Goal: Communication & Community: Share content

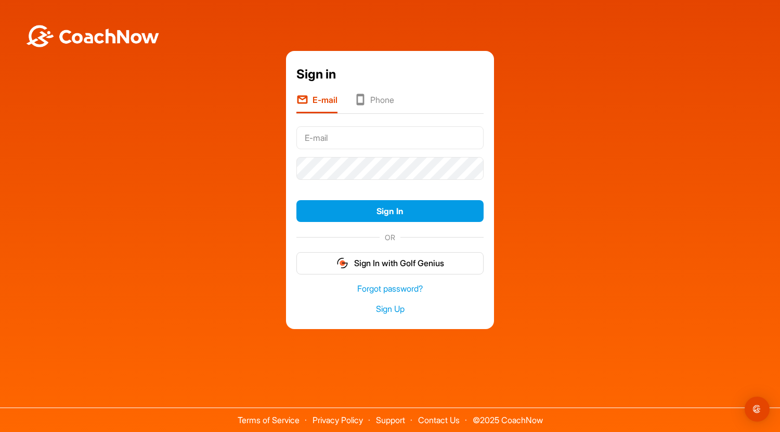
click at [361, 133] on input "text" at bounding box center [389, 137] width 187 height 23
drag, startPoint x: 571, startPoint y: 199, endPoint x: 564, endPoint y: 199, distance: 6.3
click at [573, 202] on div "Sign in E-mail Phone Sign In OR Sign In with Golf Genius Forgot password? Sign …" at bounding box center [390, 190] width 770 height 279
click at [361, 139] on input "text" at bounding box center [389, 137] width 187 height 23
type input "[PERSON_NAME][EMAIL_ADDRESS][DOMAIN_NAME]"
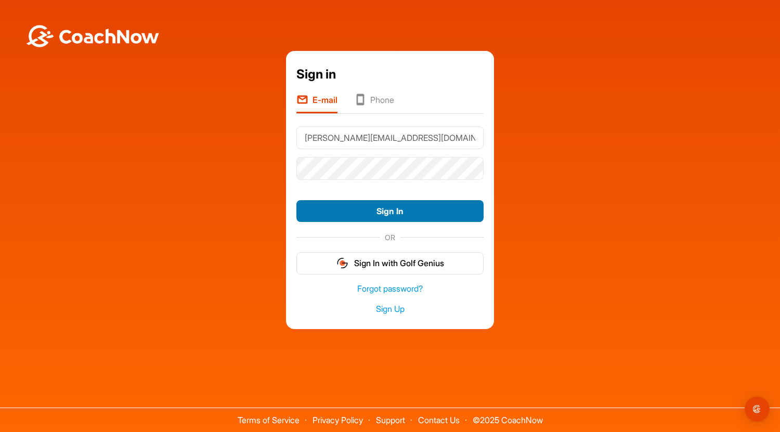
click at [397, 213] on button "Sign In" at bounding box center [389, 211] width 187 height 22
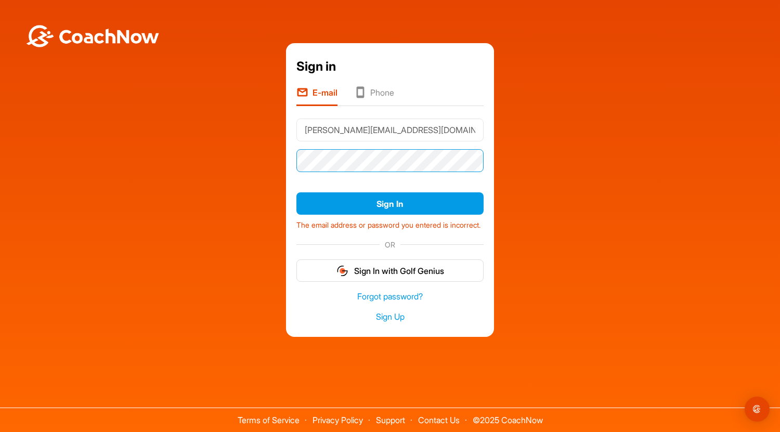
click at [283, 151] on div "Sign in E-mail Phone peter@jupiterlightning.org Sign In The email address or pa…" at bounding box center [390, 189] width 770 height 293
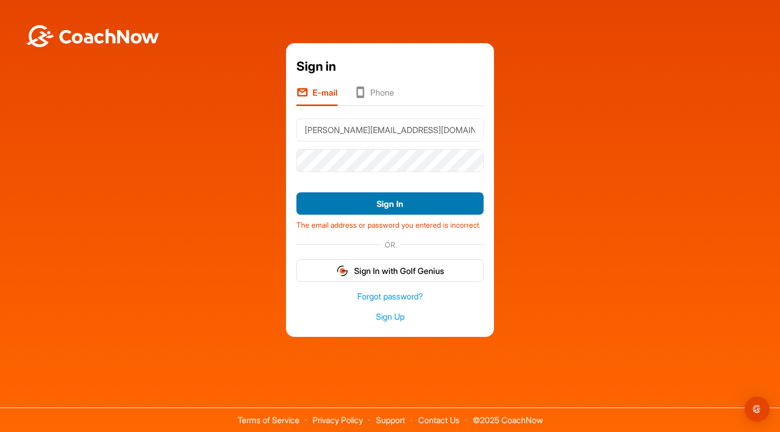
click at [407, 198] on button "Sign In" at bounding box center [389, 203] width 187 height 22
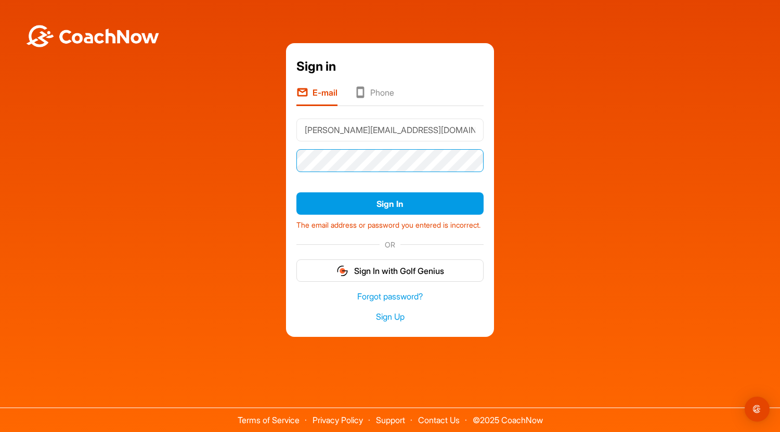
click at [264, 161] on div "Sign in E-mail Phone peter@jupiterlightning.org Sign In The email address or pa…" at bounding box center [390, 189] width 770 height 293
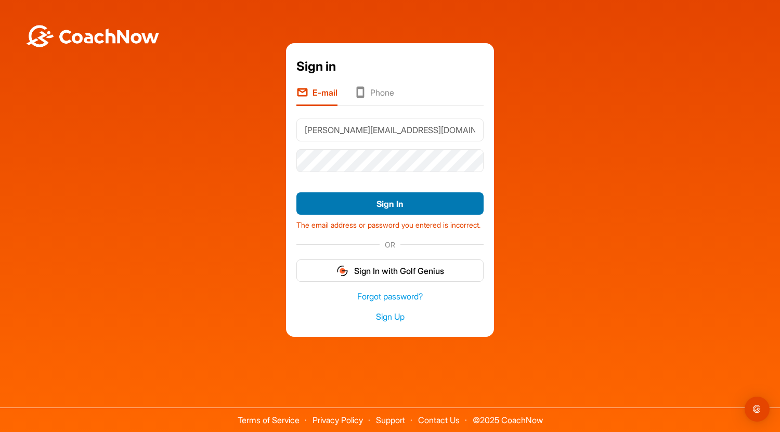
click at [410, 201] on button "Sign In" at bounding box center [389, 203] width 187 height 22
click at [392, 203] on button "Sign In" at bounding box center [389, 203] width 187 height 22
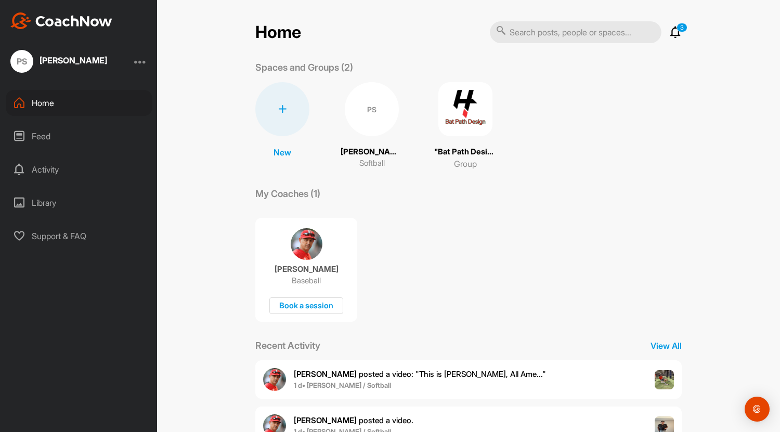
click at [49, 137] on div "Feed" at bounding box center [79, 136] width 147 height 26
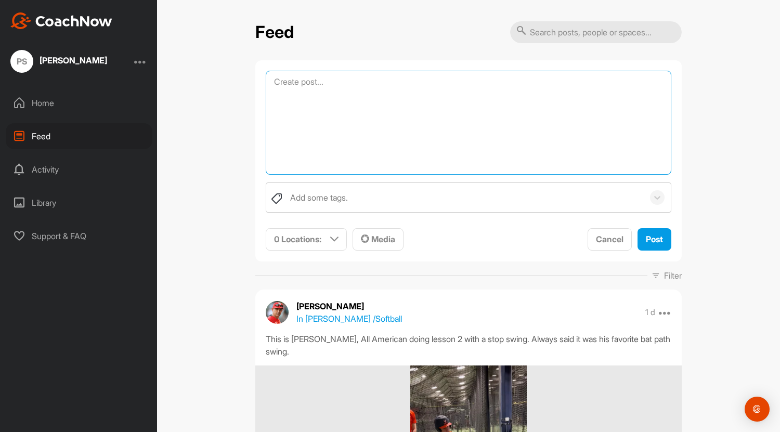
click at [407, 87] on textarea at bounding box center [469, 123] width 406 height 104
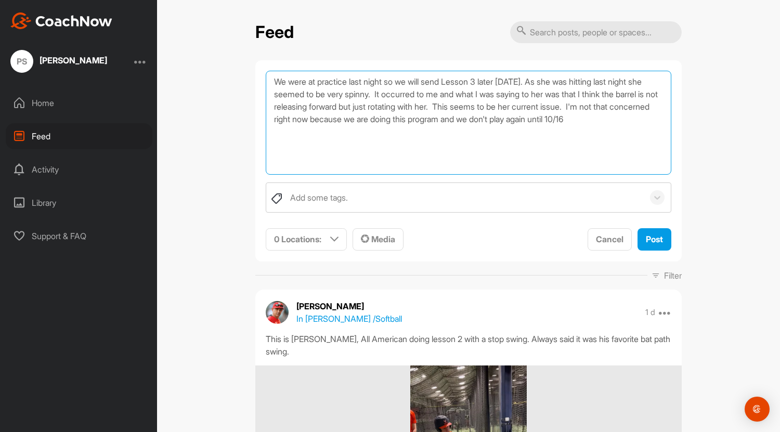
click at [469, 137] on textarea "We were at practice last night so we will send Lesson 3 later [DATE]. As she wa…" at bounding box center [469, 123] width 406 height 104
click at [637, 118] on textarea "We were at practice last night so we will send Lesson 3 later [DATE]. As she wa…" at bounding box center [469, 123] width 406 height 104
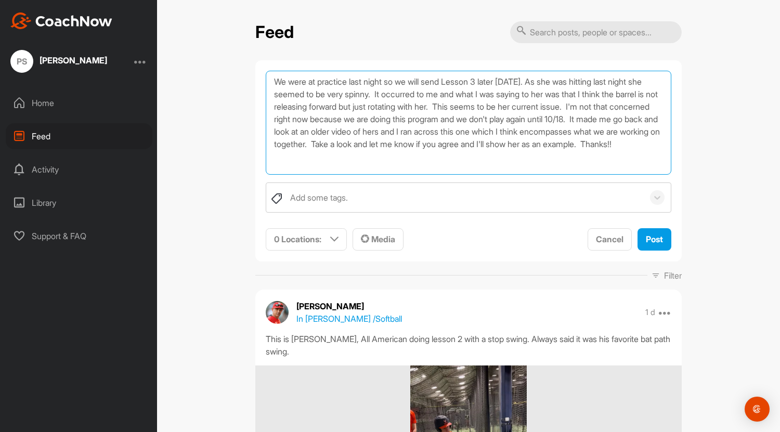
paste textarea "[URL][DOMAIN_NAME]"
click at [464, 140] on textarea "We were at practice last night so we will send Lesson 3 later [DATE]. As she wa…" at bounding box center [469, 123] width 406 height 104
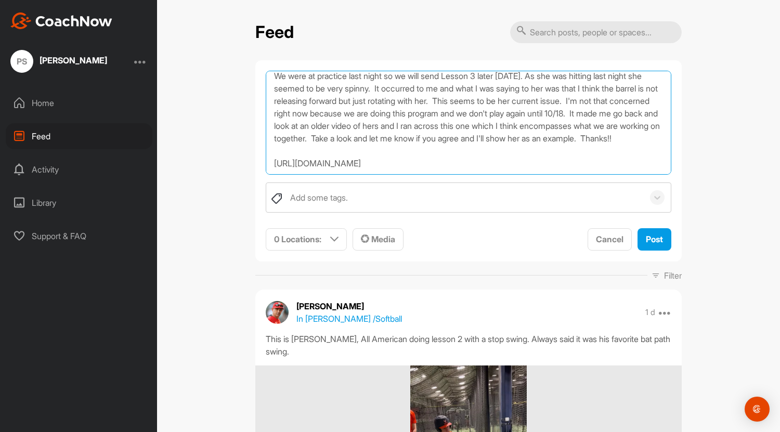
scroll to position [25, 0]
drag, startPoint x: 480, startPoint y: 153, endPoint x: 234, endPoint y: 155, distance: 246.0
click at [234, 155] on div "Feed We were at practice last night so we will send Lesson 3 later [DATE]. As s…" at bounding box center [468, 216] width 623 height 432
click at [493, 148] on textarea "We were at practice last night so we will send Lesson 3 later [DATE]. As she wa…" at bounding box center [469, 123] width 406 height 104
type textarea "We were at practice last night so we will send Lesson 3 later [DATE]. As she wa…"
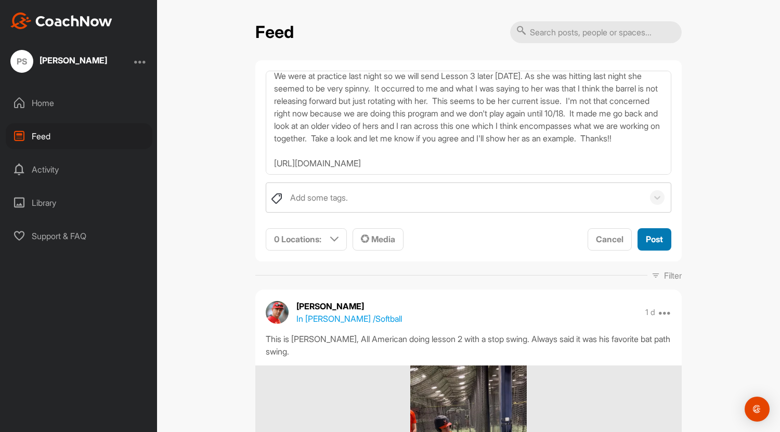
click at [652, 239] on span "Post" at bounding box center [654, 239] width 17 height 10
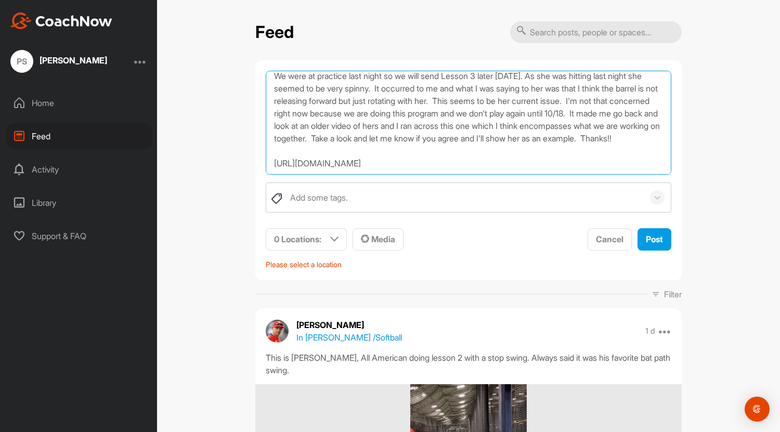
scroll to position [0, 0]
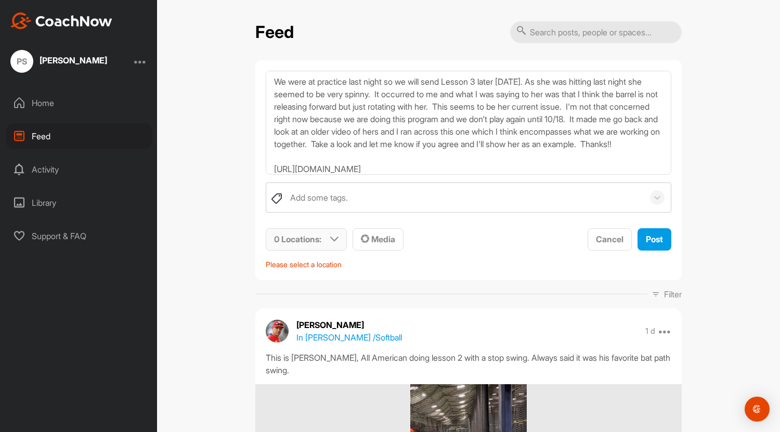
click at [332, 236] on icon at bounding box center [334, 239] width 8 height 8
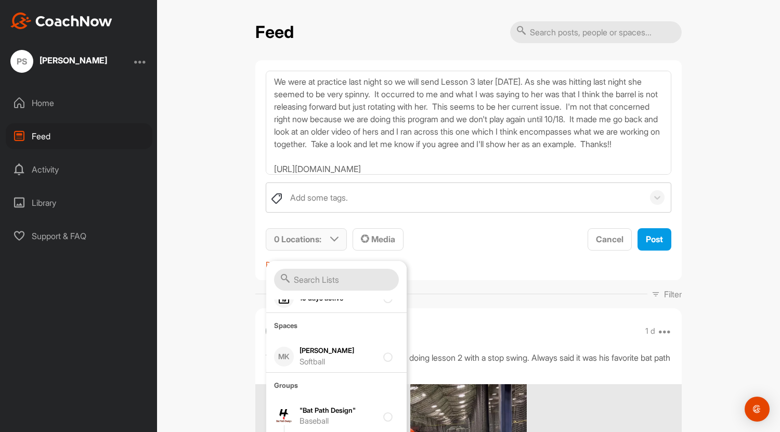
scroll to position [104, 0]
click at [383, 353] on div at bounding box center [390, 354] width 14 height 12
checkbox input "true"
click at [647, 239] on span "Post" at bounding box center [654, 239] width 17 height 10
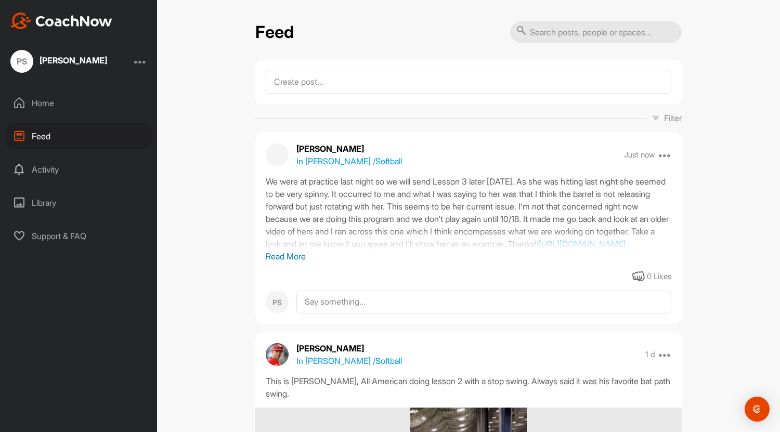
click at [287, 263] on p "Read More" at bounding box center [469, 256] width 406 height 12
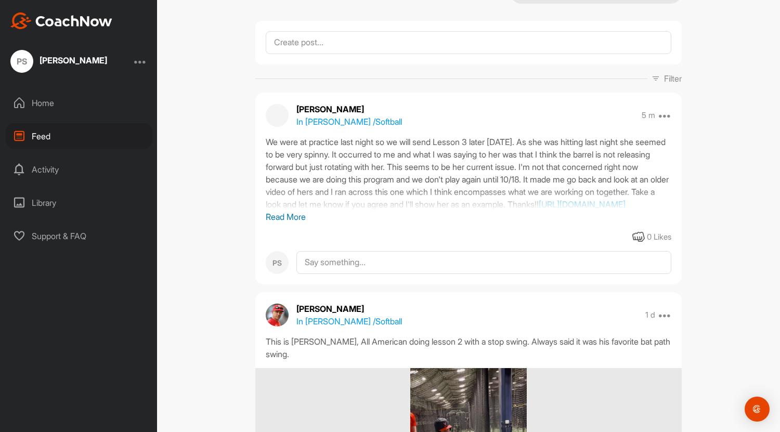
scroll to position [52, 0]
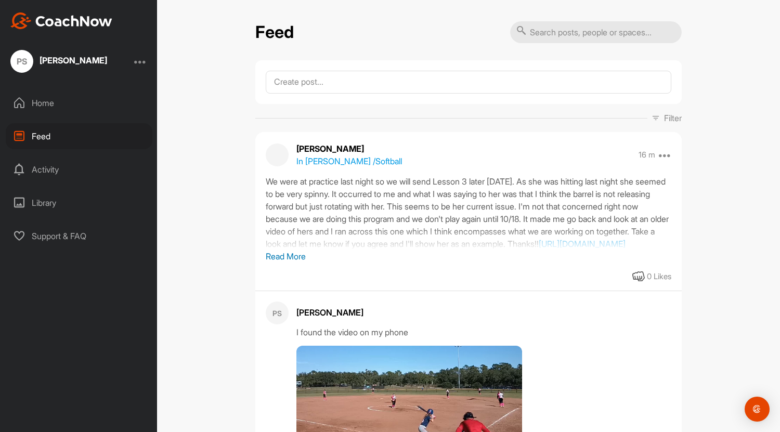
scroll to position [156, 0]
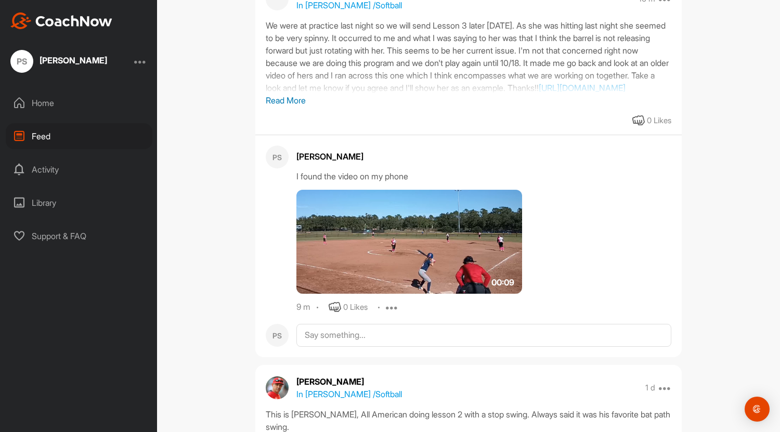
click at [399, 277] on img at bounding box center [409, 242] width 226 height 104
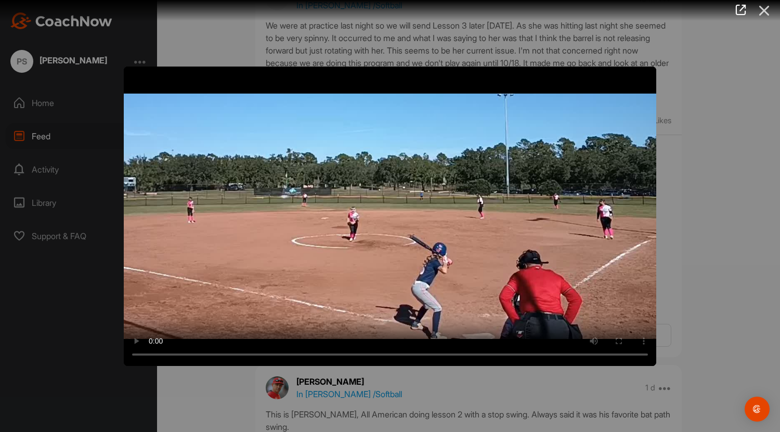
click at [763, 9] on icon at bounding box center [765, 10] width 24 height 19
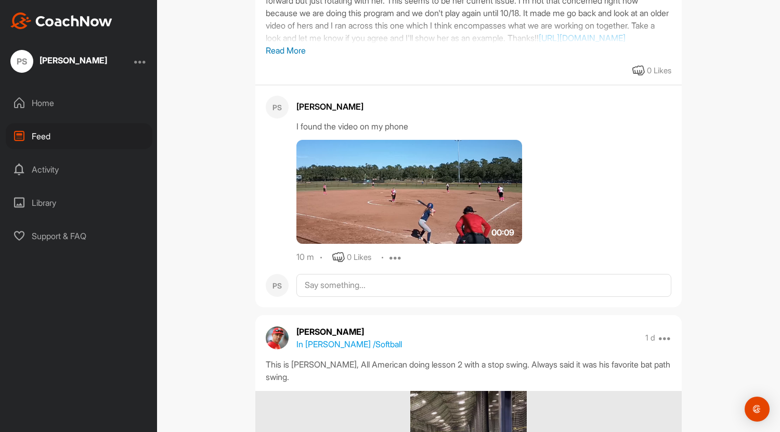
scroll to position [0, 0]
